Goal: Task Accomplishment & Management: Manage account settings

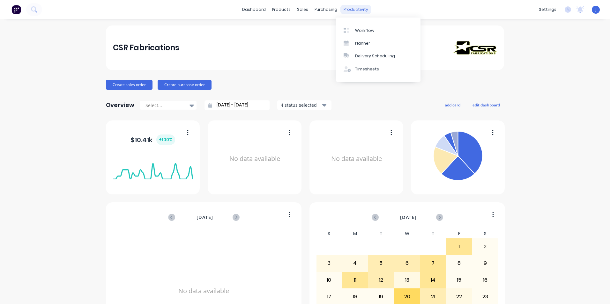
click at [351, 7] on div "productivity" at bounding box center [355, 10] width 31 height 10
click at [359, 27] on link "Workflow" at bounding box center [378, 30] width 85 height 13
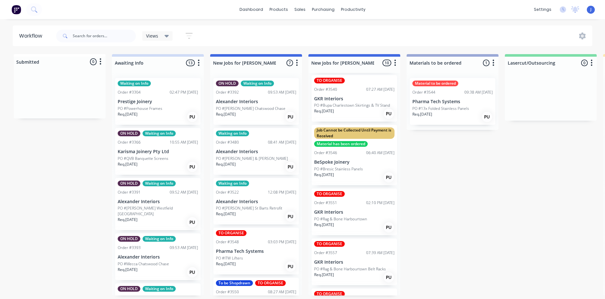
scroll to position [96, 0]
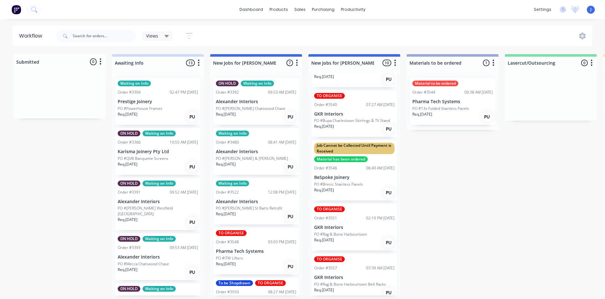
click at [360, 123] on p "PO #Bupa Charlestown Skirtings & TV Stand" at bounding box center [352, 121] width 76 height 6
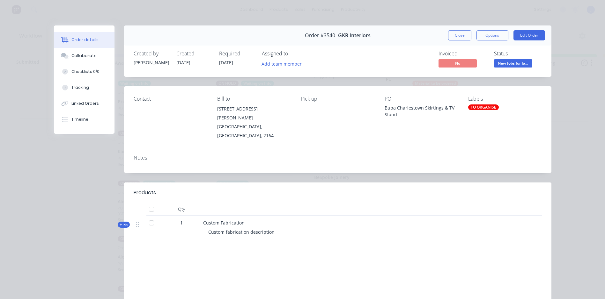
click at [472, 105] on div "TO ORGANISE" at bounding box center [483, 108] width 31 height 6
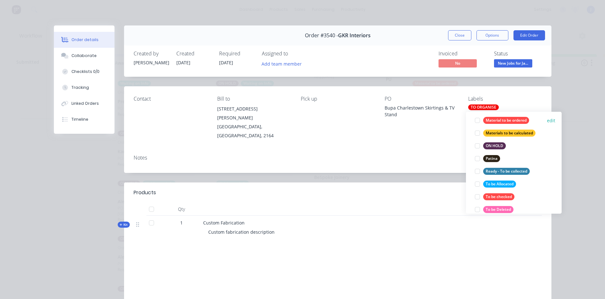
scroll to position [223, 0]
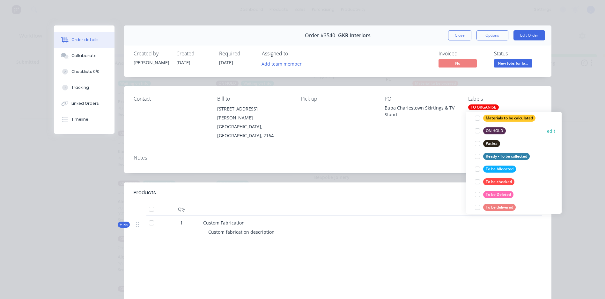
click at [476, 130] on div at bounding box center [477, 131] width 13 height 13
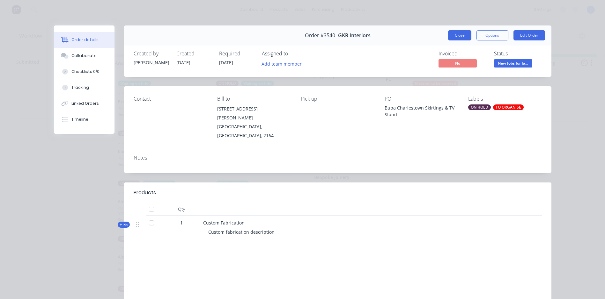
click at [459, 33] on button "Close" at bounding box center [459, 35] width 23 height 10
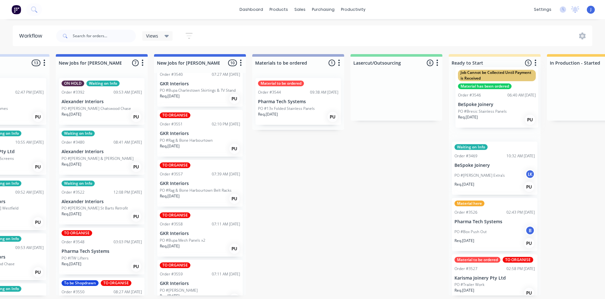
scroll to position [0, 168]
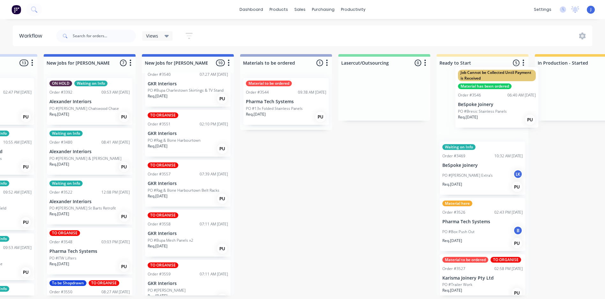
drag, startPoint x: 346, startPoint y: 148, endPoint x: 481, endPoint y: 102, distance: 142.5
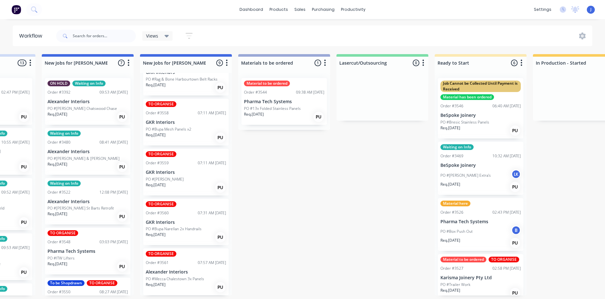
scroll to position [1, 168]
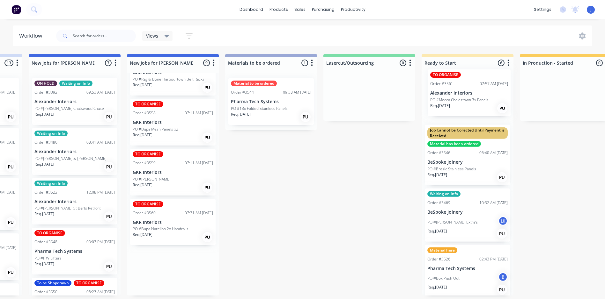
drag, startPoint x: 197, startPoint y: 279, endPoint x: 484, endPoint y: 100, distance: 338.3
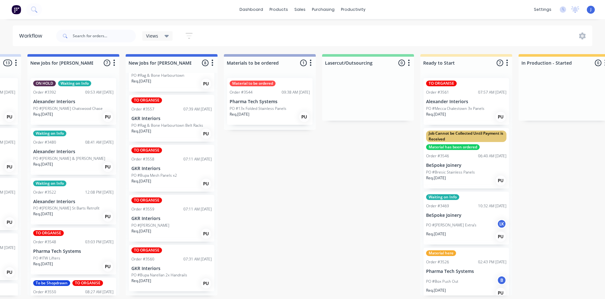
scroll to position [187, 0]
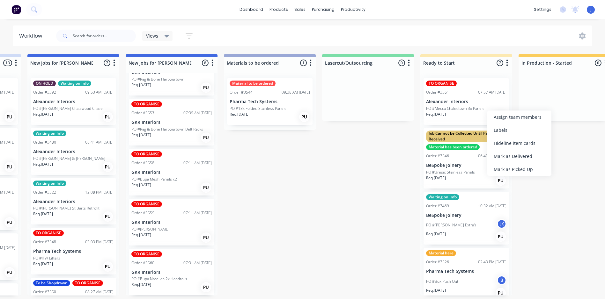
click at [501, 128] on div "Labels" at bounding box center [519, 130] width 64 height 13
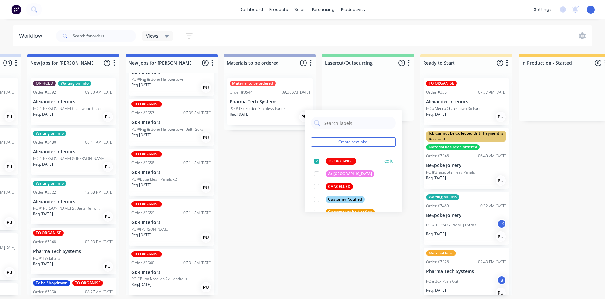
click at [315, 160] on div at bounding box center [316, 161] width 13 height 13
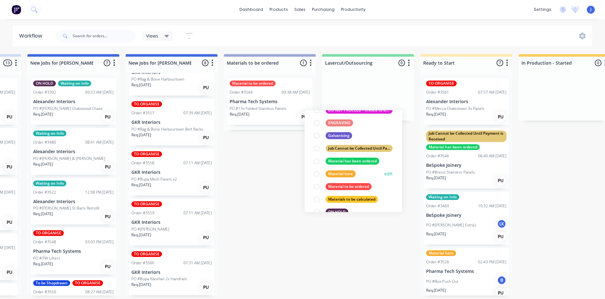
scroll to position [159, 0]
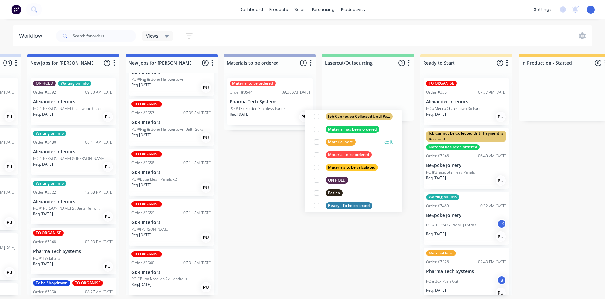
click at [315, 142] on div at bounding box center [316, 142] width 13 height 13
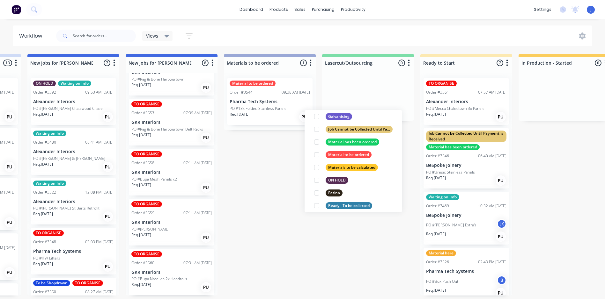
scroll to position [19, 0]
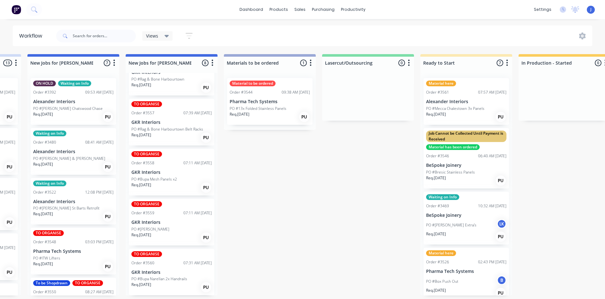
drag, startPoint x: 287, startPoint y: 247, endPoint x: 313, endPoint y: 232, distance: 29.9
drag, startPoint x: 477, startPoint y: 100, endPoint x: 473, endPoint y: 103, distance: 4.9
click at [482, 124] on div "Labels" at bounding box center [505, 124] width 64 height 13
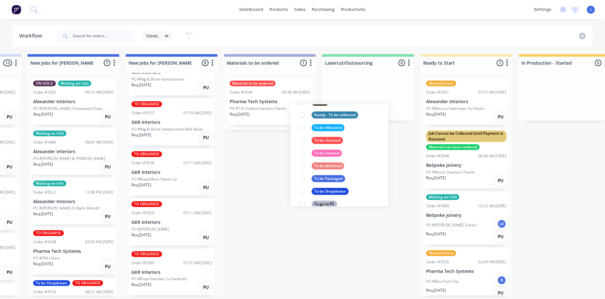
scroll to position [255, 0]
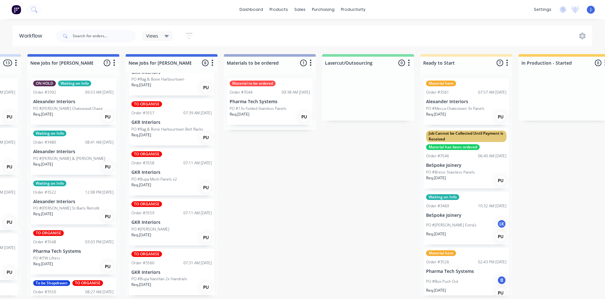
drag, startPoint x: 300, startPoint y: 261, endPoint x: 296, endPoint y: 259, distance: 4.6
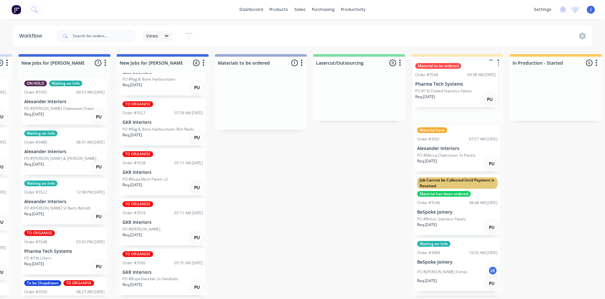
scroll to position [1, 194]
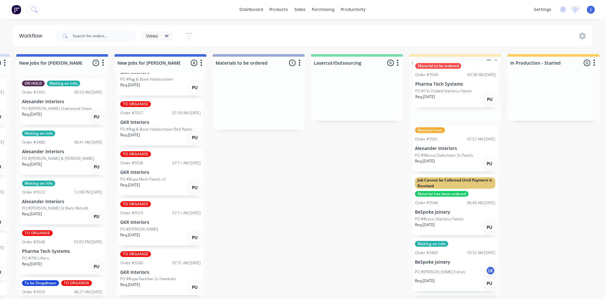
drag, startPoint x: 257, startPoint y: 103, endPoint x: 447, endPoint y: 86, distance: 190.8
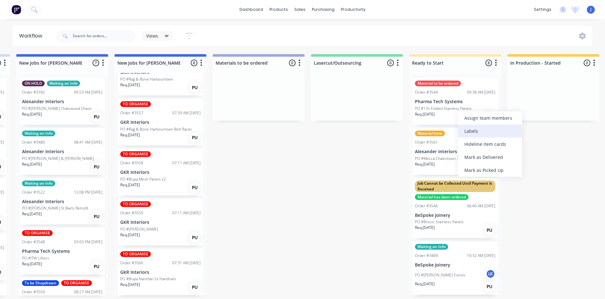
click at [476, 129] on div "Labels" at bounding box center [490, 131] width 64 height 13
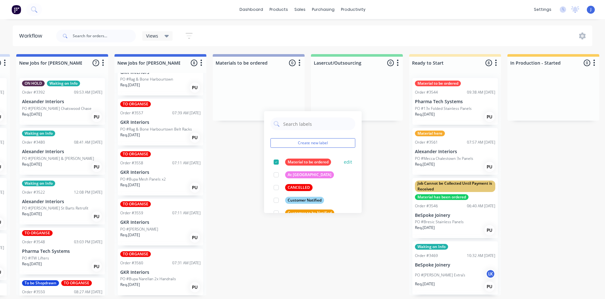
click at [275, 161] on div at bounding box center [276, 162] width 13 height 13
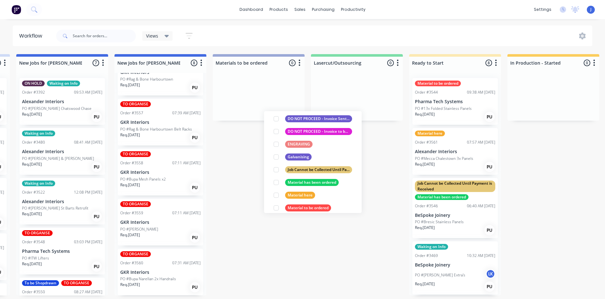
scroll to position [128, 0]
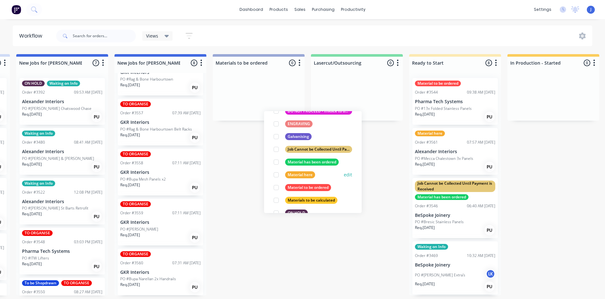
click at [276, 173] on div at bounding box center [276, 175] width 13 height 13
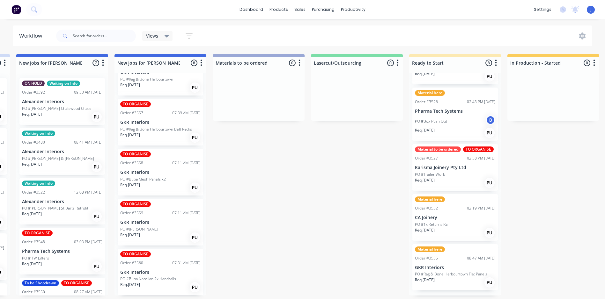
scroll to position [214, 0]
click at [442, 178] on p "PO #Trailer Work" at bounding box center [430, 175] width 30 height 6
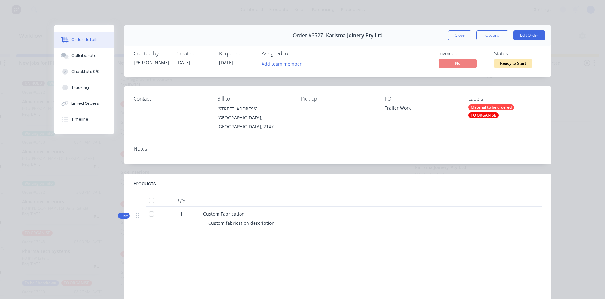
click at [482, 112] on div "Material to be ordered TO ORGANISE" at bounding box center [504, 112] width 73 height 14
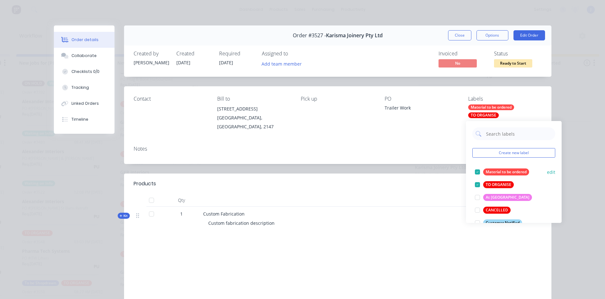
click at [478, 168] on div at bounding box center [477, 172] width 13 height 13
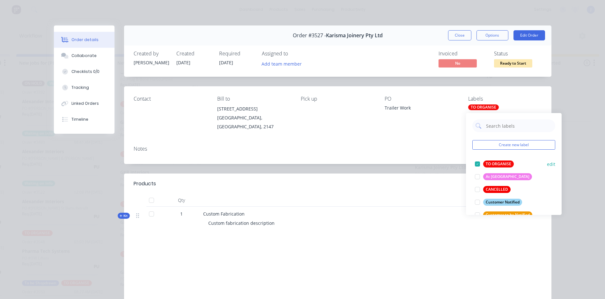
click at [475, 161] on div at bounding box center [477, 164] width 13 height 13
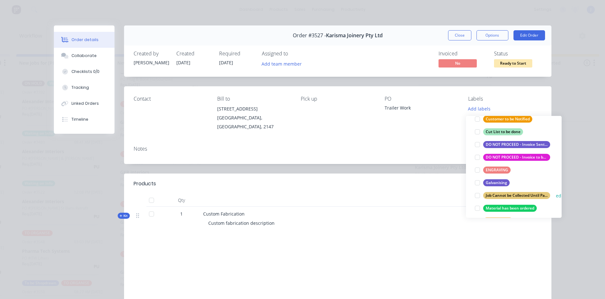
scroll to position [96, 0]
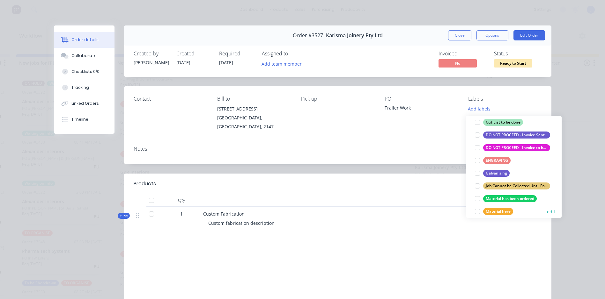
click at [476, 210] on div at bounding box center [477, 211] width 13 height 13
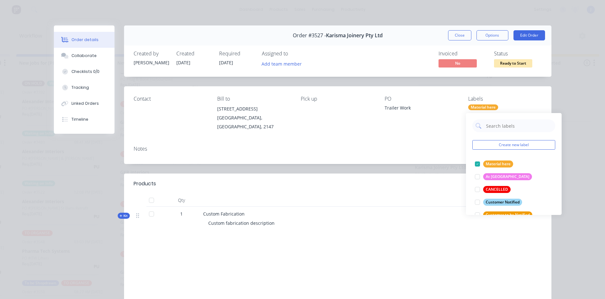
click at [564, 227] on div "Order details Collaborate Checklists 0/0 Tracking Linked Orders Timeline Order …" at bounding box center [302, 149] width 605 height 299
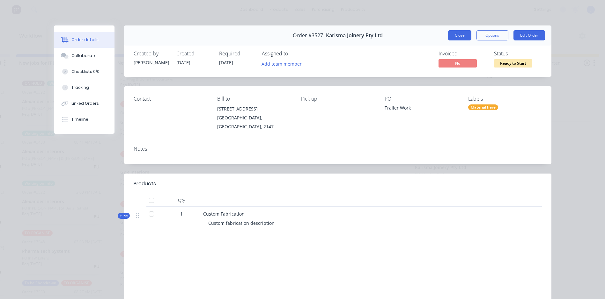
click at [459, 39] on button "Close" at bounding box center [459, 35] width 23 height 10
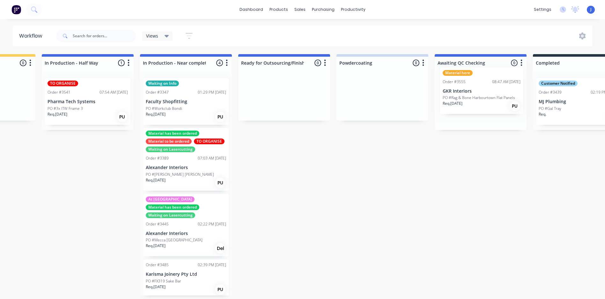
scroll to position [1, 767]
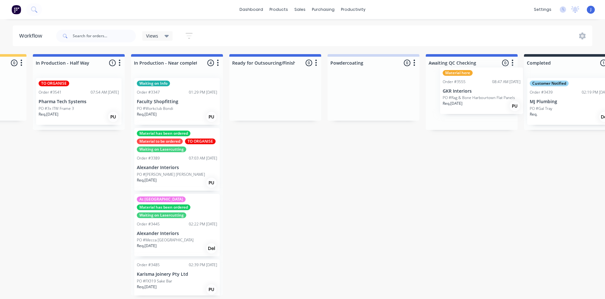
drag, startPoint x: 439, startPoint y: 279, endPoint x: 469, endPoint y: 98, distance: 183.5
click at [469, 98] on div "Submitted 0 Status colour #FFFFFF hex #FFFFFF Save Cancel Summaries Total order…" at bounding box center [84, 175] width 1711 height 242
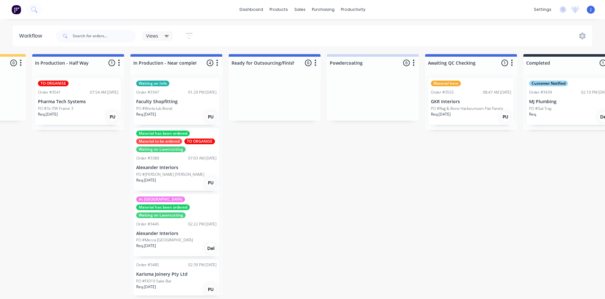
scroll to position [156, 0]
click at [486, 119] on div "Labels" at bounding box center [505, 119] width 64 height 13
click at [468, 107] on p "PO #Rag & Bone Harbourtown Flat Panels" at bounding box center [467, 109] width 72 height 6
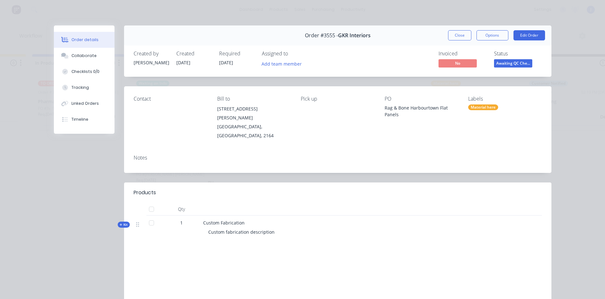
click at [476, 101] on div "Labels" at bounding box center [504, 99] width 73 height 6
click at [476, 106] on div "Material here" at bounding box center [483, 108] width 30 height 6
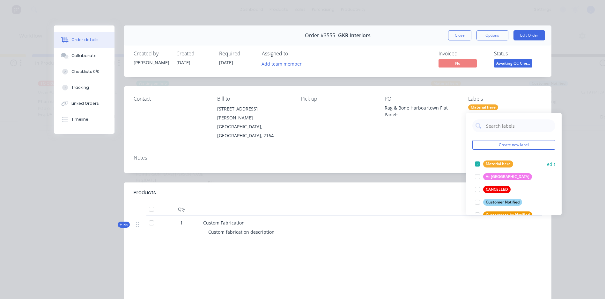
click at [478, 162] on div at bounding box center [477, 164] width 13 height 13
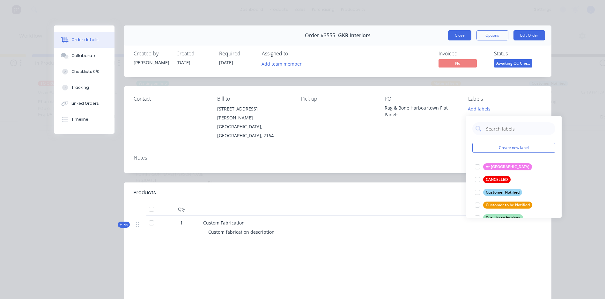
click at [457, 33] on button "Close" at bounding box center [459, 35] width 23 height 10
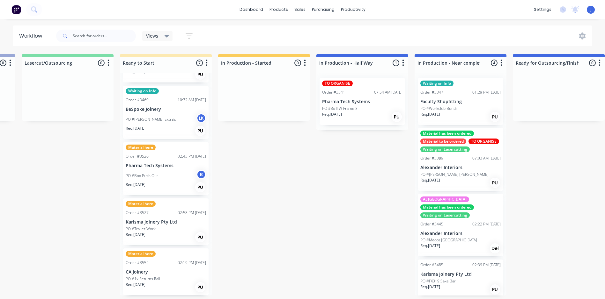
scroll to position [1, 474]
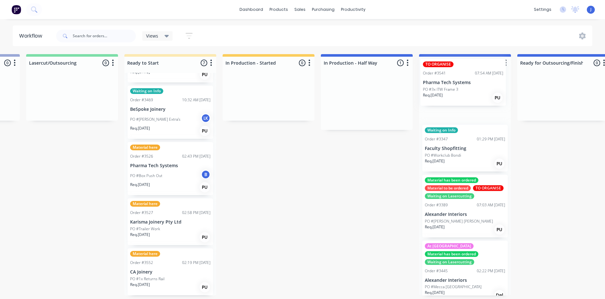
drag, startPoint x: 366, startPoint y: 106, endPoint x: 460, endPoint y: 87, distance: 95.3
click at [460, 87] on div "Submitted 0 Status colour #FFFFFF hex #FFFFFF Save Cancel Summaries Total order…" at bounding box center [372, 175] width 1711 height 242
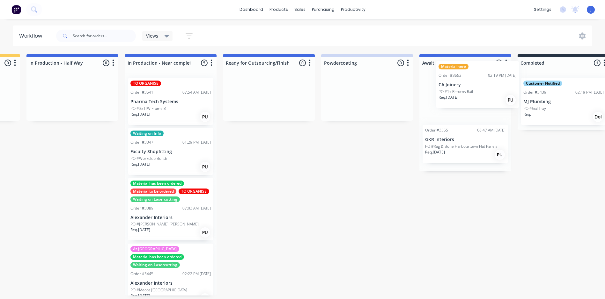
scroll to position [1, 775]
drag, startPoint x: 307, startPoint y: 278, endPoint x: 449, endPoint y: 95, distance: 231.2
click at [453, 94] on div "Submitted 0 Status colour #FFFFFF hex #FFFFFF Save Cancel Summaries Total order…" at bounding box center [75, 175] width 1711 height 242
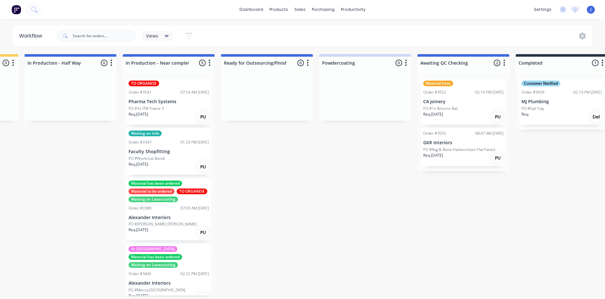
scroll to position [106, 0]
click at [473, 116] on div "Labels" at bounding box center [488, 115] width 64 height 13
click at [458, 107] on div "PO #1x Returns Rail" at bounding box center [463, 109] width 80 height 6
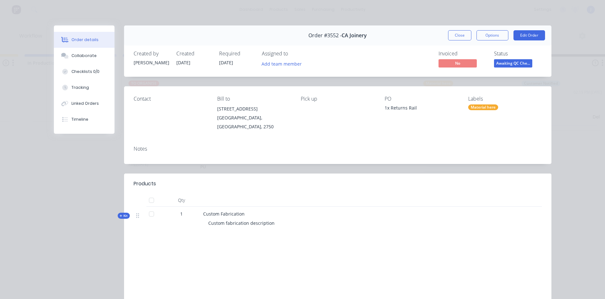
click at [471, 107] on div "Material here" at bounding box center [483, 108] width 30 height 6
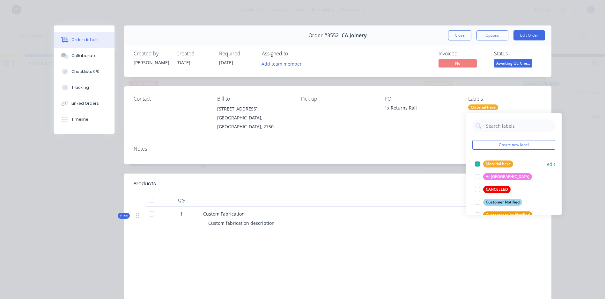
click at [476, 163] on div at bounding box center [477, 164] width 13 height 13
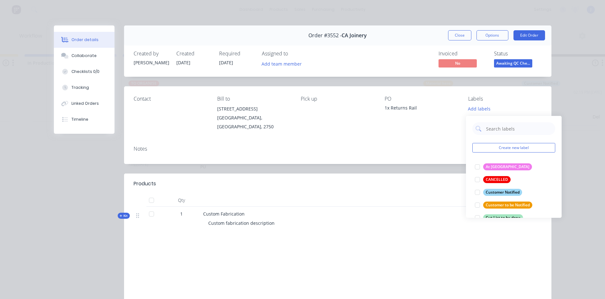
click at [565, 62] on div "Order details Collaborate Checklists 0/0 Tracking Linked Orders Timeline Order …" at bounding box center [302, 149] width 605 height 299
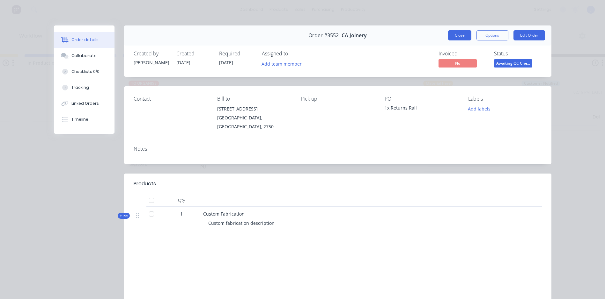
click at [455, 33] on button "Close" at bounding box center [459, 35] width 23 height 10
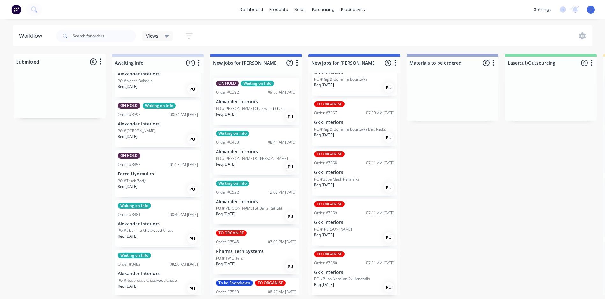
scroll to position [138, 0]
